Goal: Information Seeking & Learning: Learn about a topic

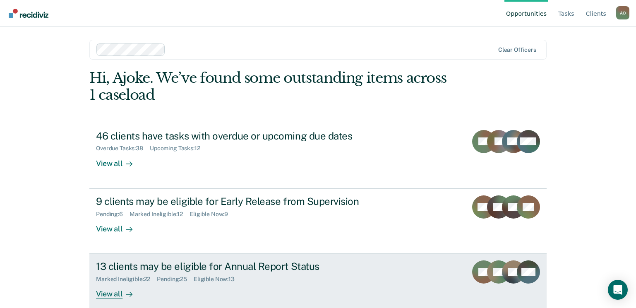
click at [225, 265] on div "13 clients may be eligible for Annual Report Status" at bounding box center [241, 266] width 290 height 12
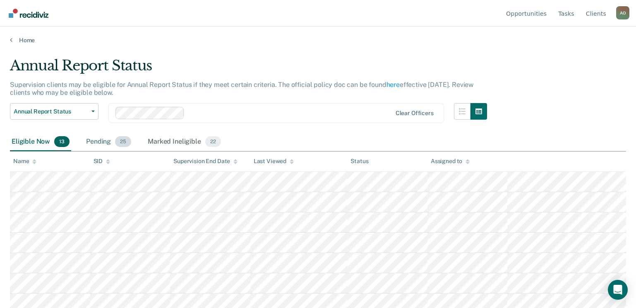
click at [94, 138] on div "Pending 25" at bounding box center [108, 142] width 48 height 18
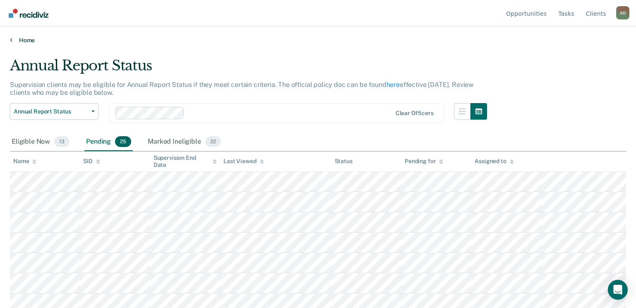
click at [27, 39] on link "Home" at bounding box center [318, 39] width 616 height 7
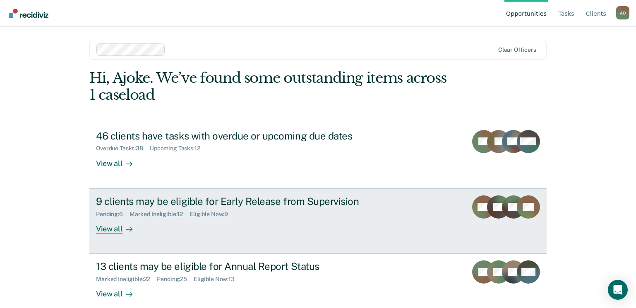
click at [108, 229] on div "View all" at bounding box center [119, 225] width 46 height 16
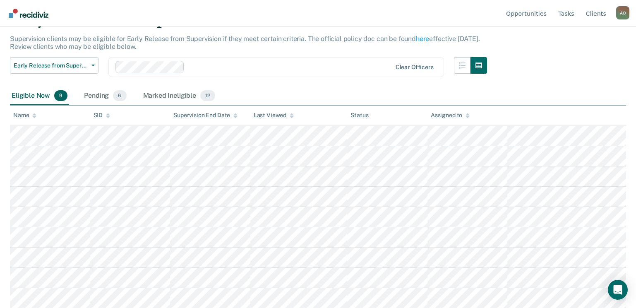
scroll to position [46, 0]
click at [86, 92] on div "Pending 6" at bounding box center [105, 95] width 46 height 18
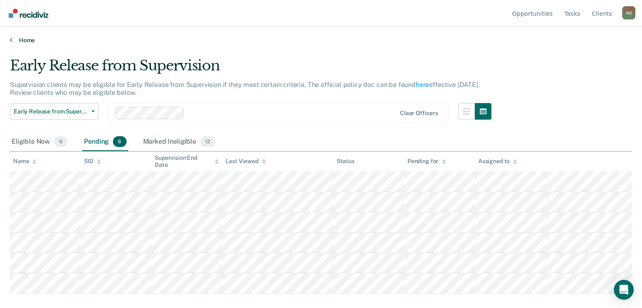
click at [22, 38] on link "Home" at bounding box center [321, 39] width 622 height 7
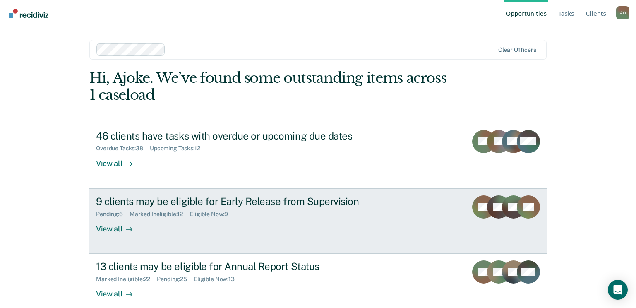
click at [101, 231] on div "View all" at bounding box center [119, 225] width 46 height 16
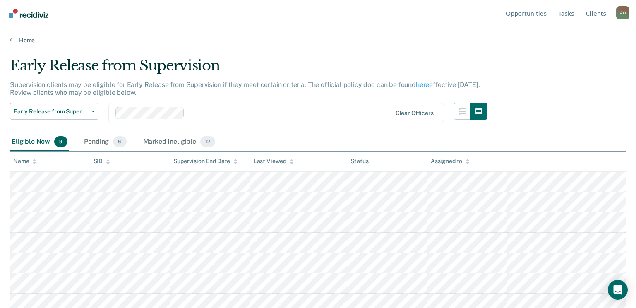
scroll to position [41, 0]
